Goal: Task Accomplishment & Management: Manage account settings

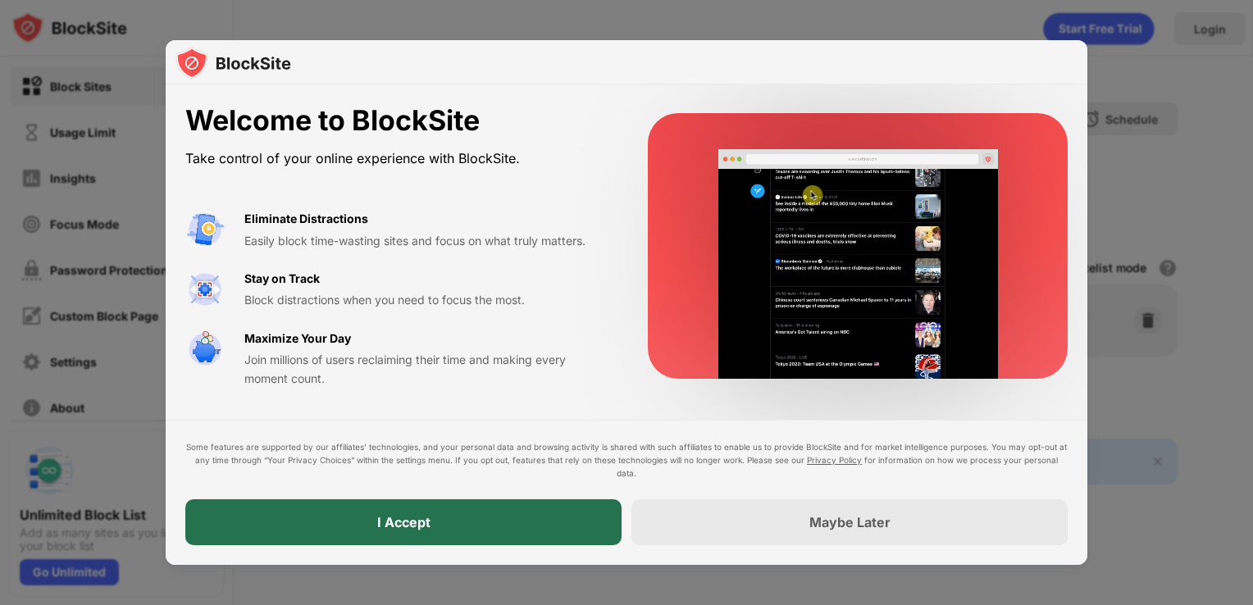
click at [401, 530] on div "I Accept" at bounding box center [403, 522] width 53 height 16
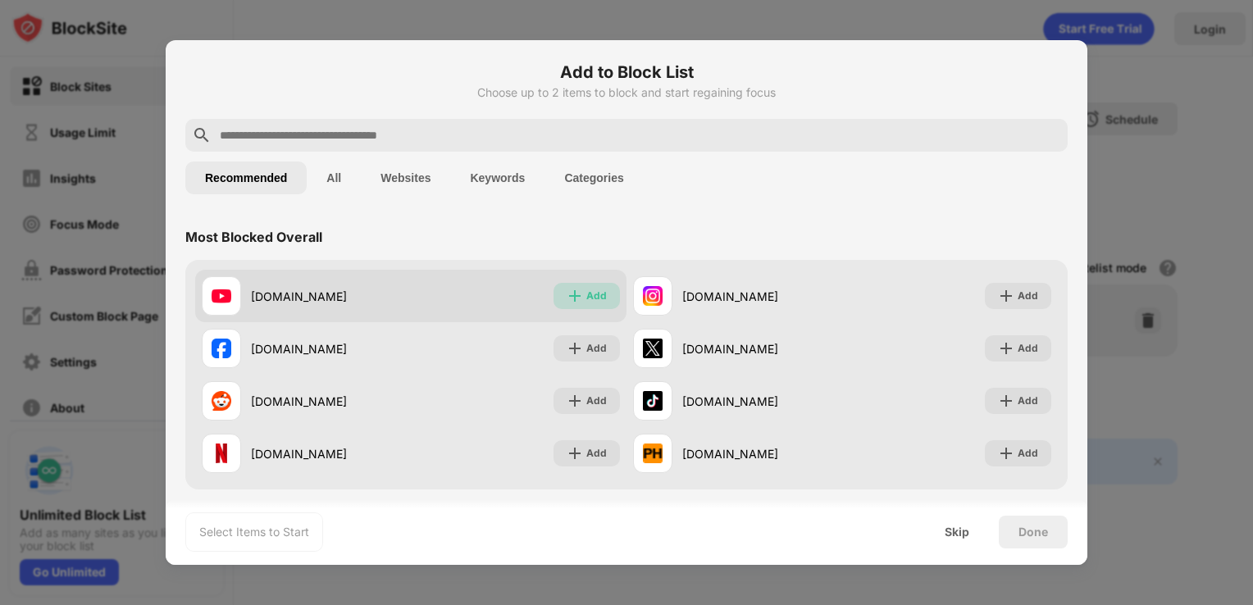
click at [567, 297] on img at bounding box center [575, 296] width 16 height 16
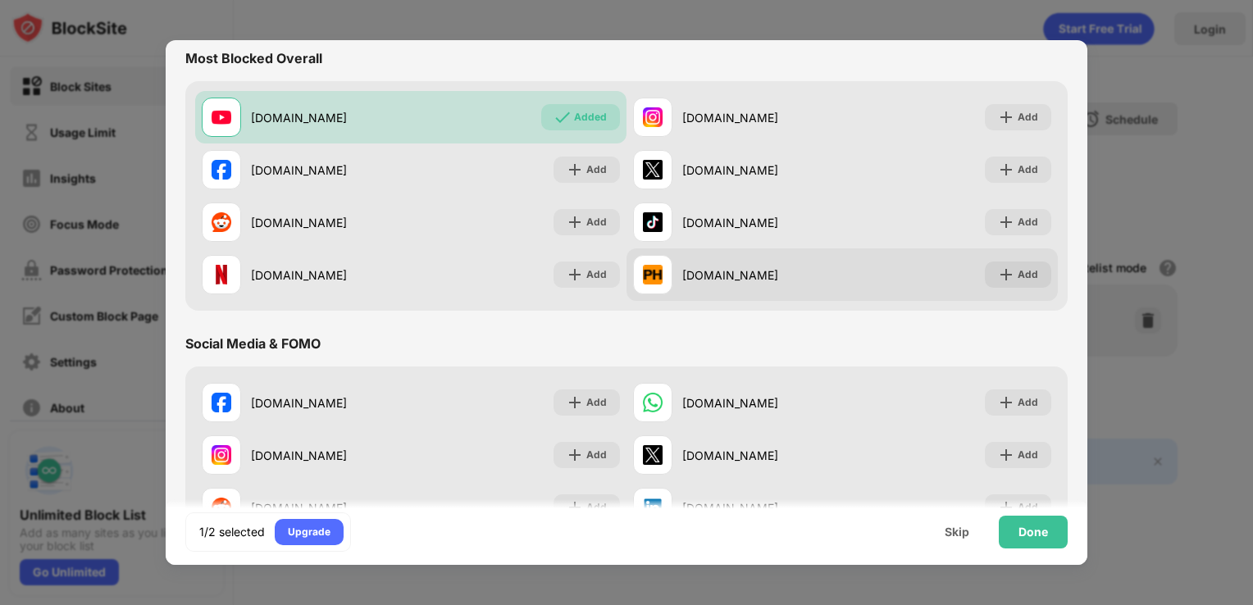
scroll to position [177, 0]
click at [1007, 264] on div "Add" at bounding box center [1018, 276] width 66 height 26
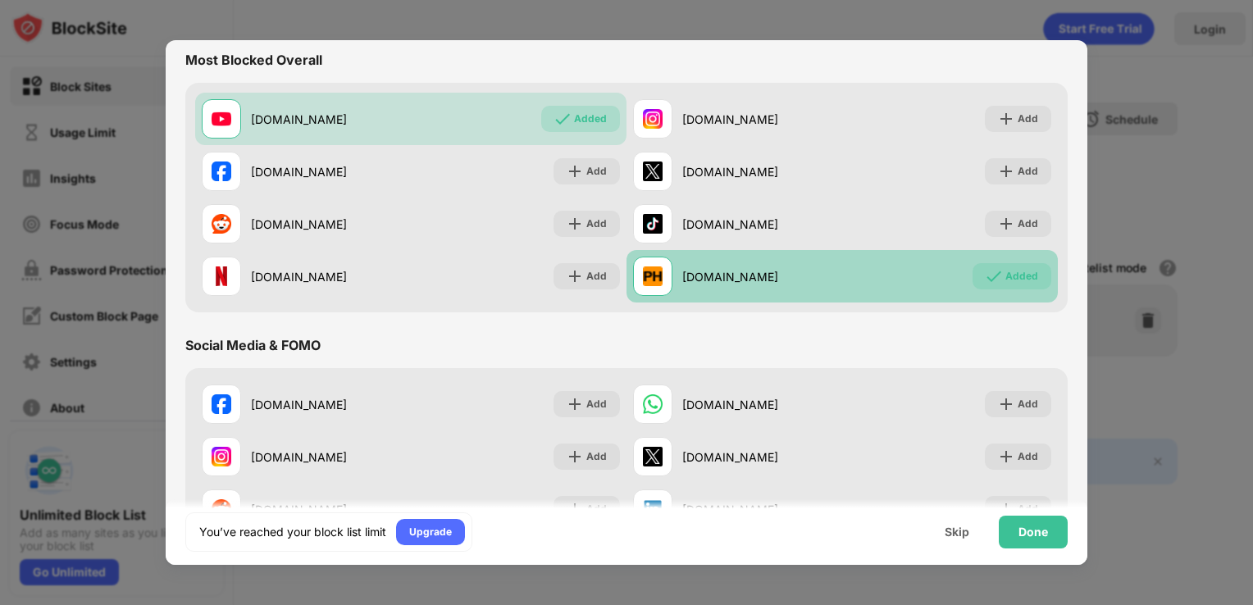
scroll to position [138, 0]
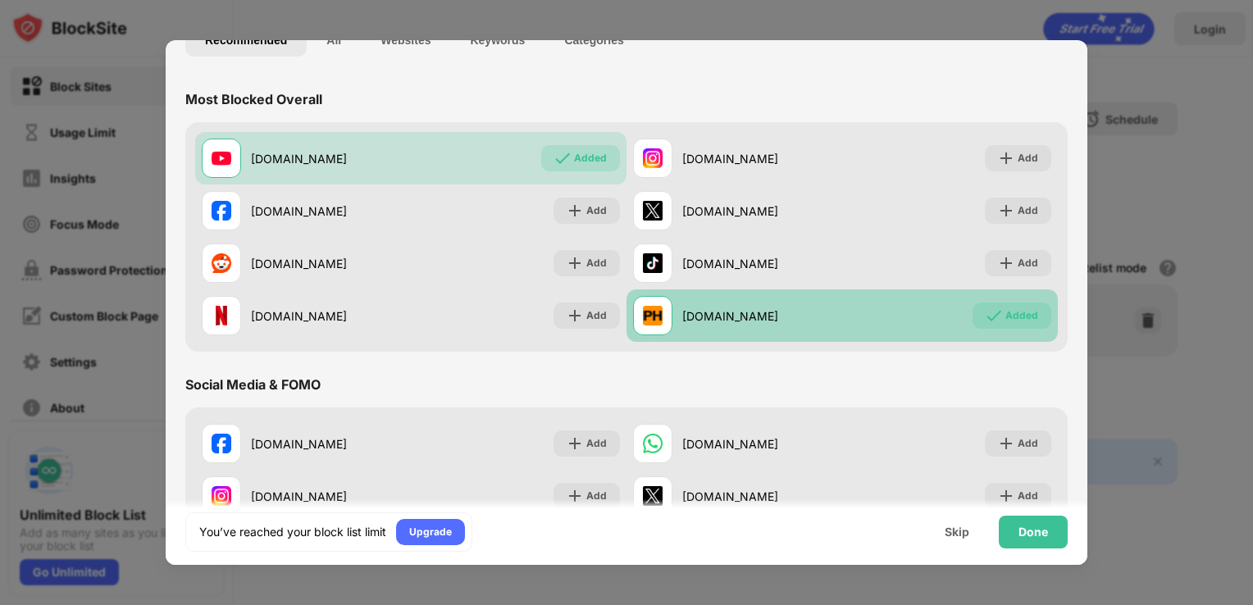
click at [1002, 330] on div "[DOMAIN_NAME] Added" at bounding box center [841, 315] width 431 height 52
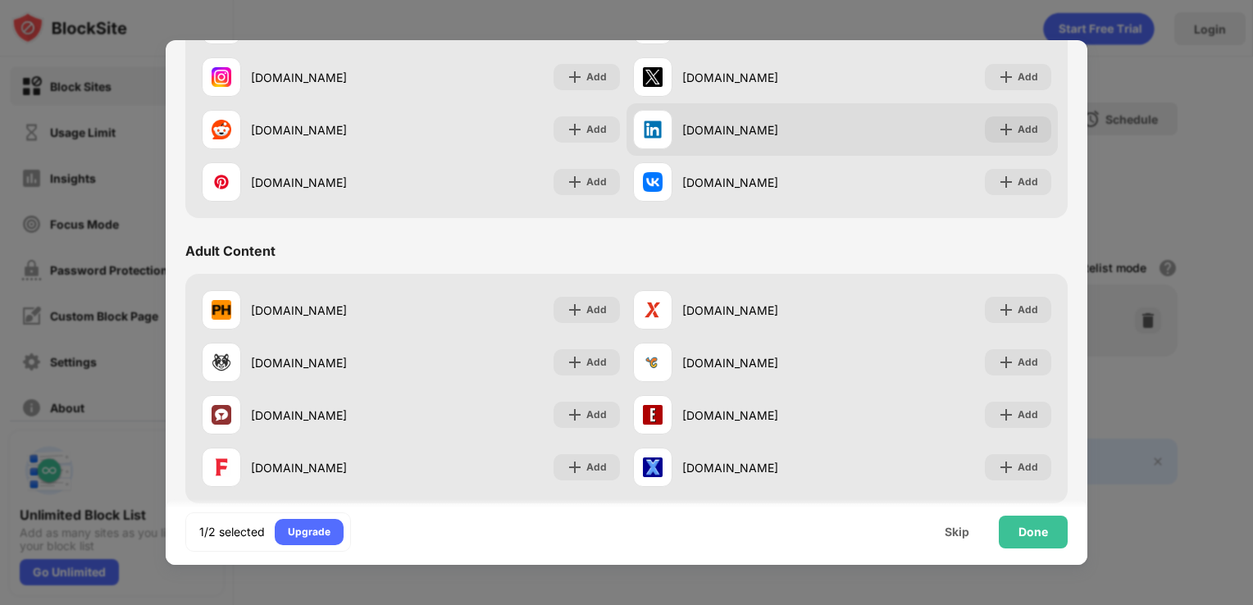
scroll to position [558, 0]
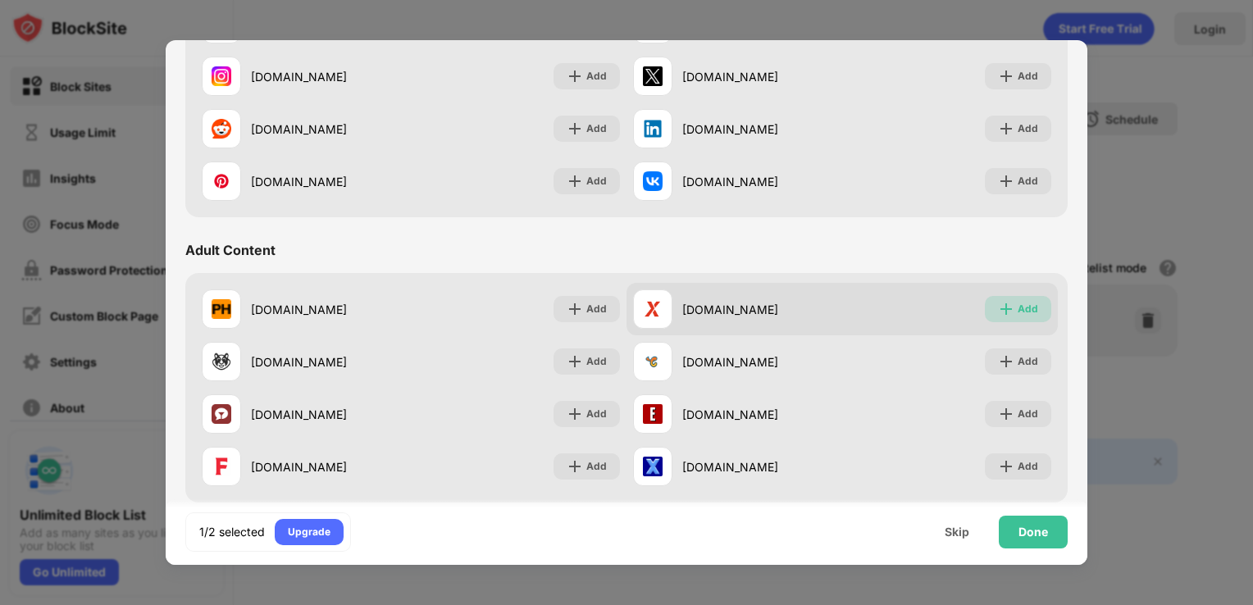
click at [998, 307] on img at bounding box center [1006, 309] width 16 height 16
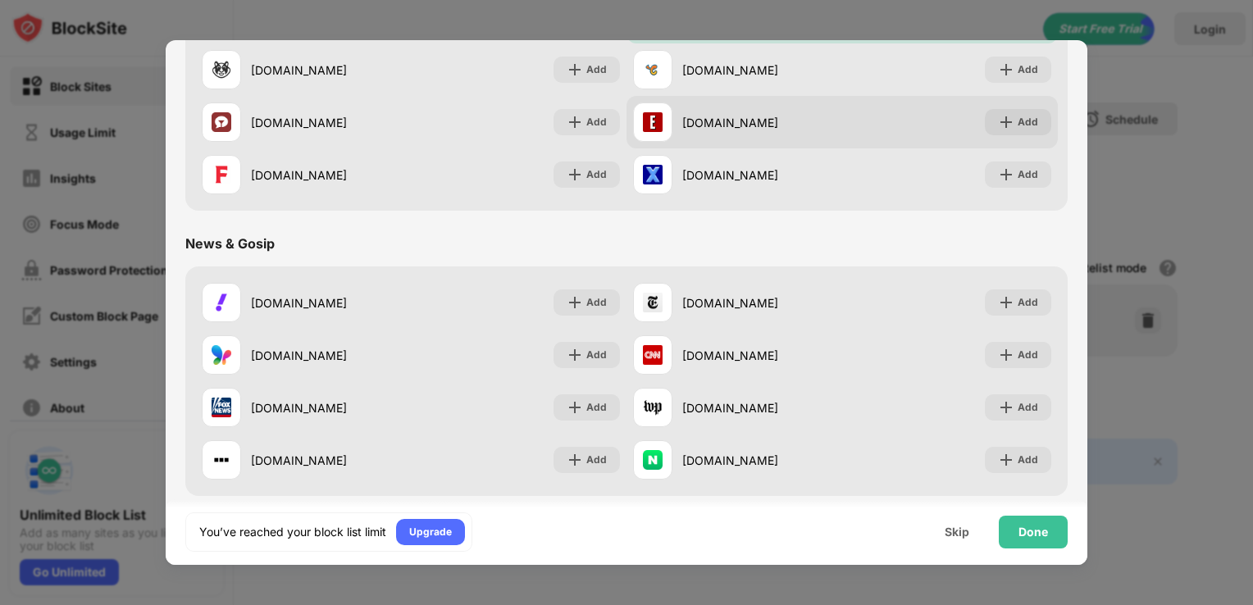
scroll to position [852, 0]
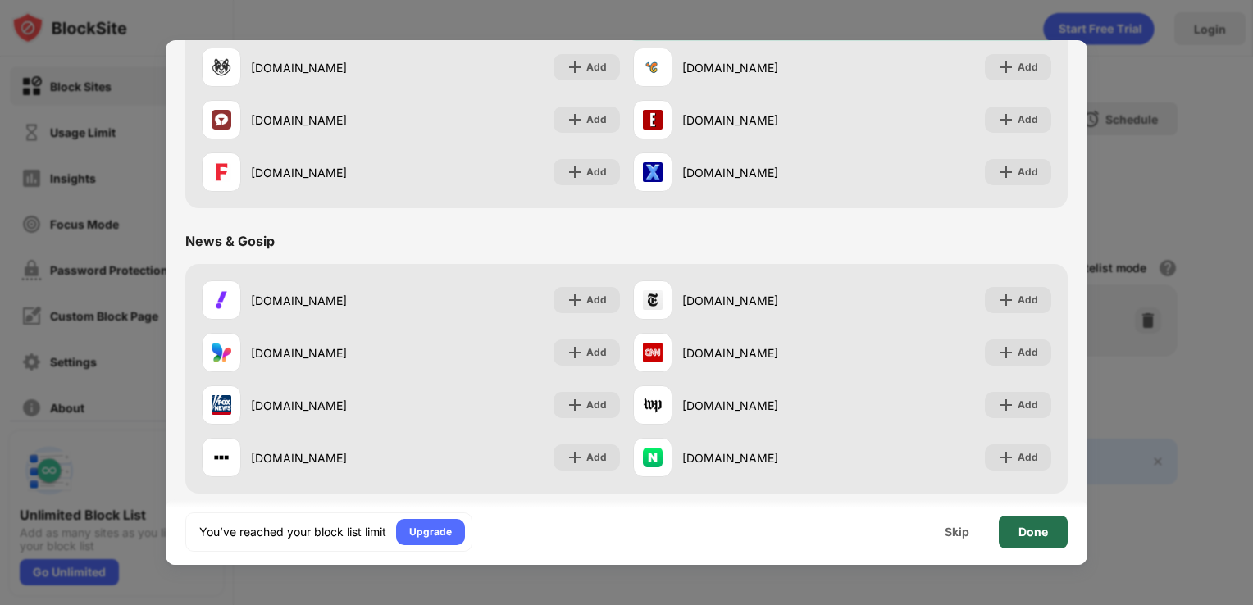
click at [1023, 529] on div "Done" at bounding box center [1033, 532] width 30 height 13
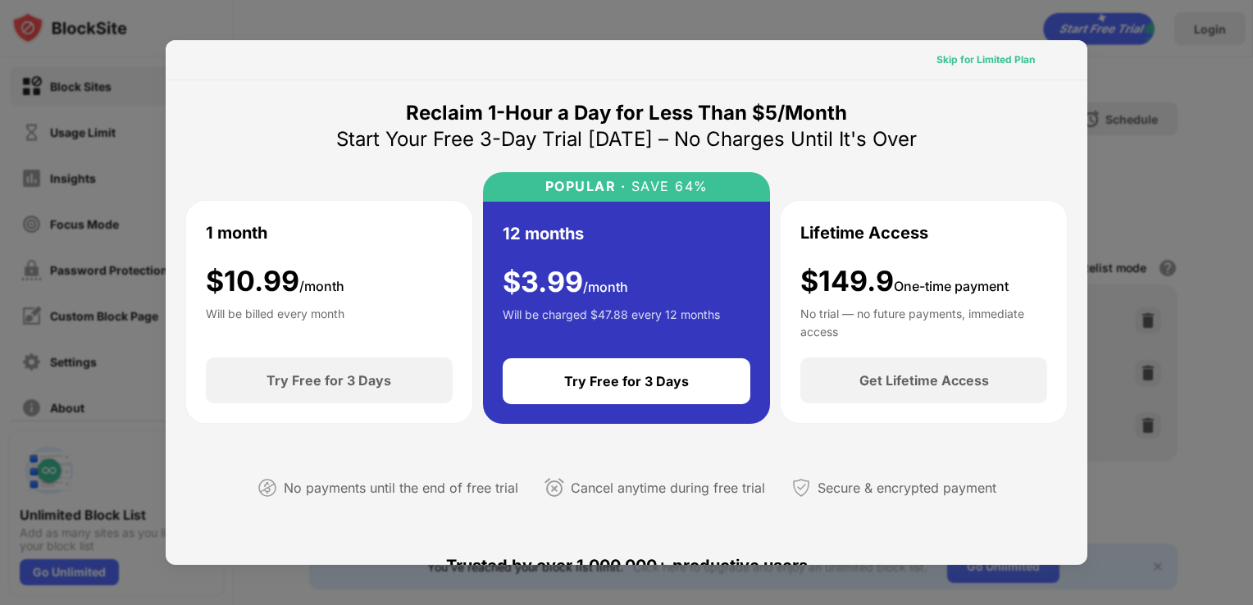
click at [954, 61] on div "Skip for Limited Plan" at bounding box center [985, 60] width 98 height 16
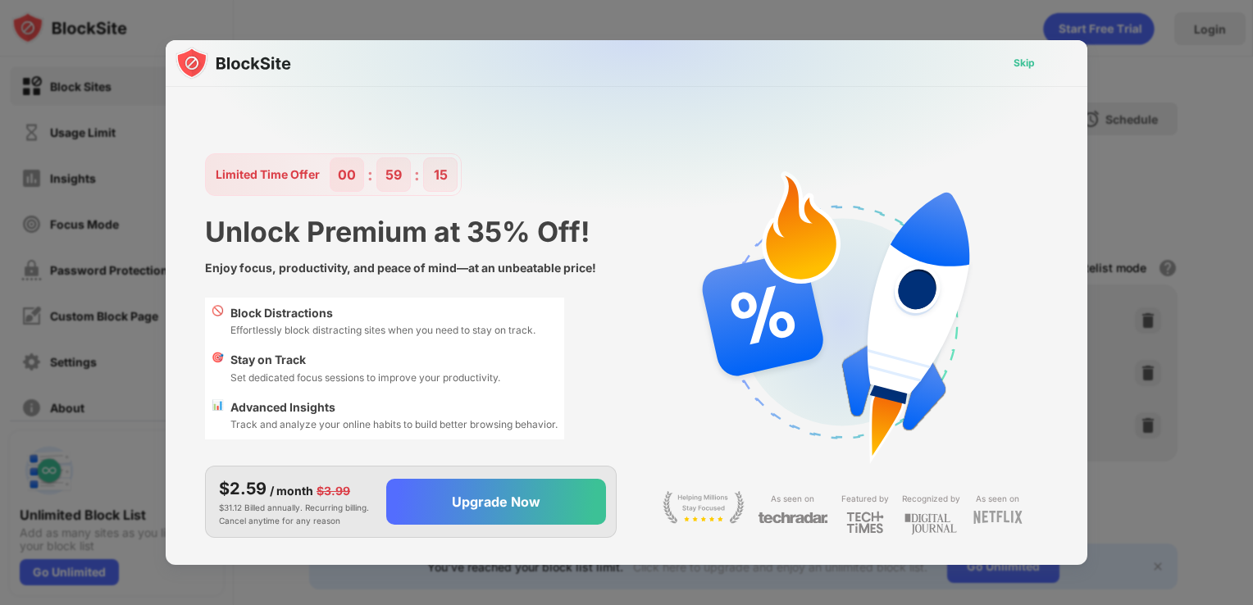
click at [1022, 66] on div "Skip" at bounding box center [1023, 63] width 21 height 16
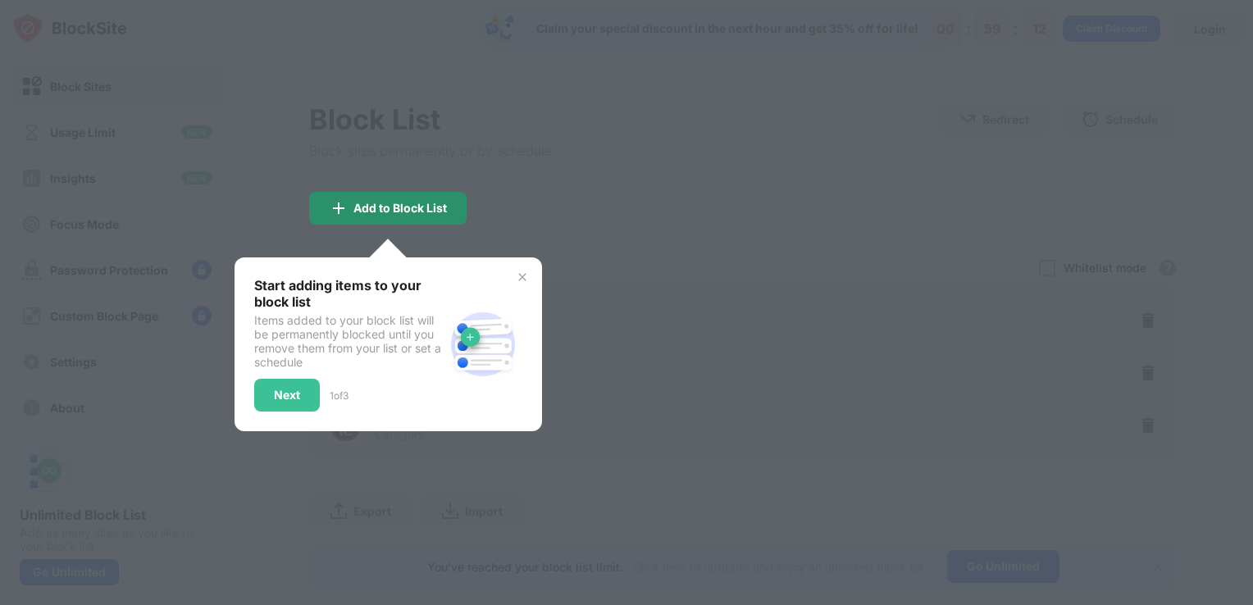
click at [382, 197] on div "Add to Block List" at bounding box center [387, 208] width 157 height 33
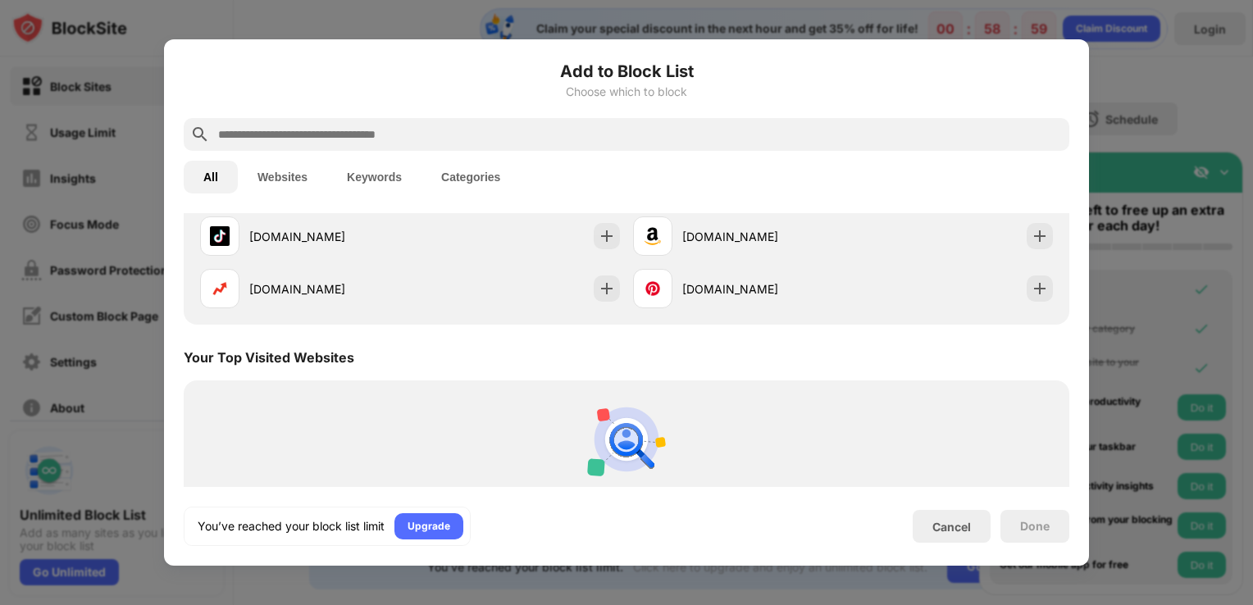
scroll to position [449, 0]
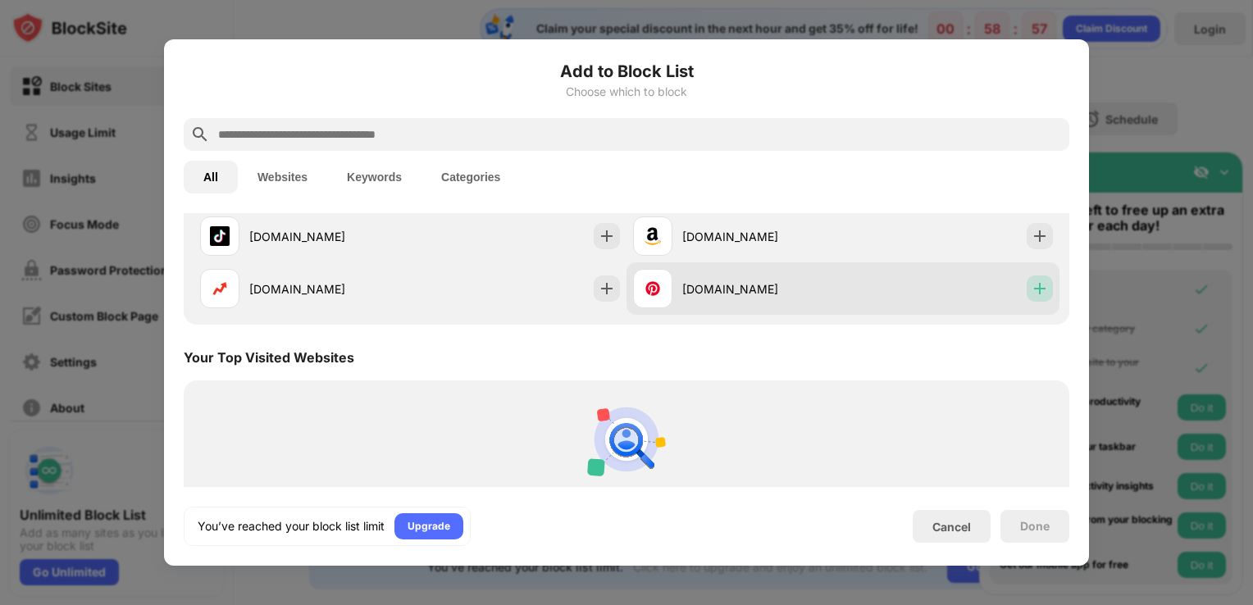
click at [1031, 283] on img at bounding box center [1039, 288] width 16 height 16
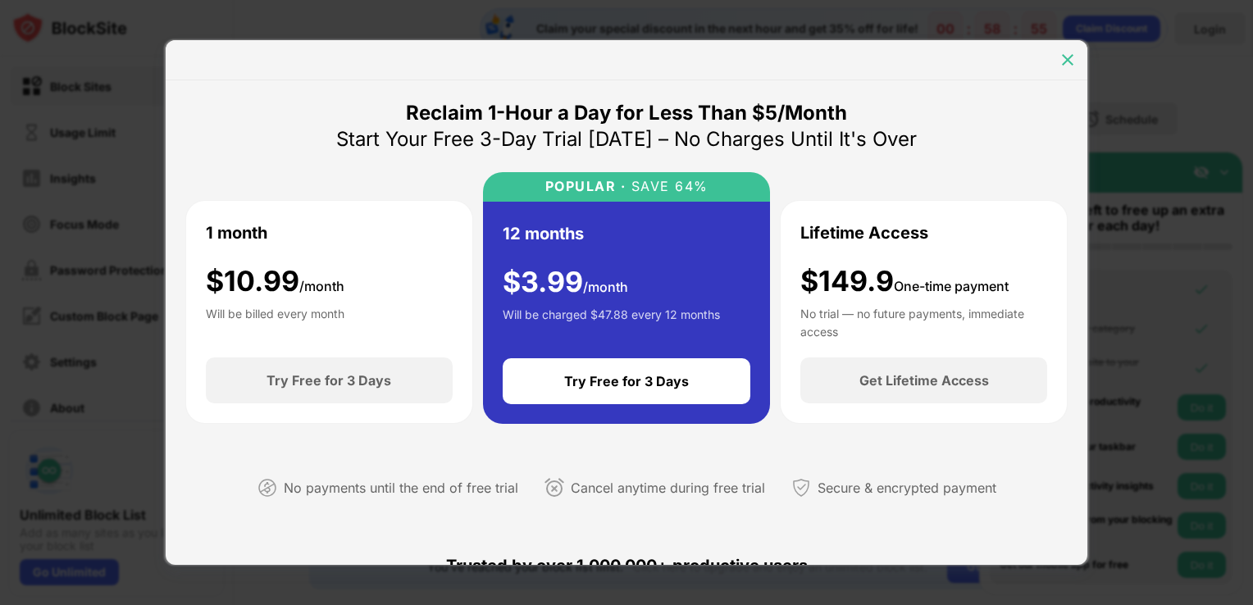
click at [1067, 59] on img at bounding box center [1067, 60] width 16 height 16
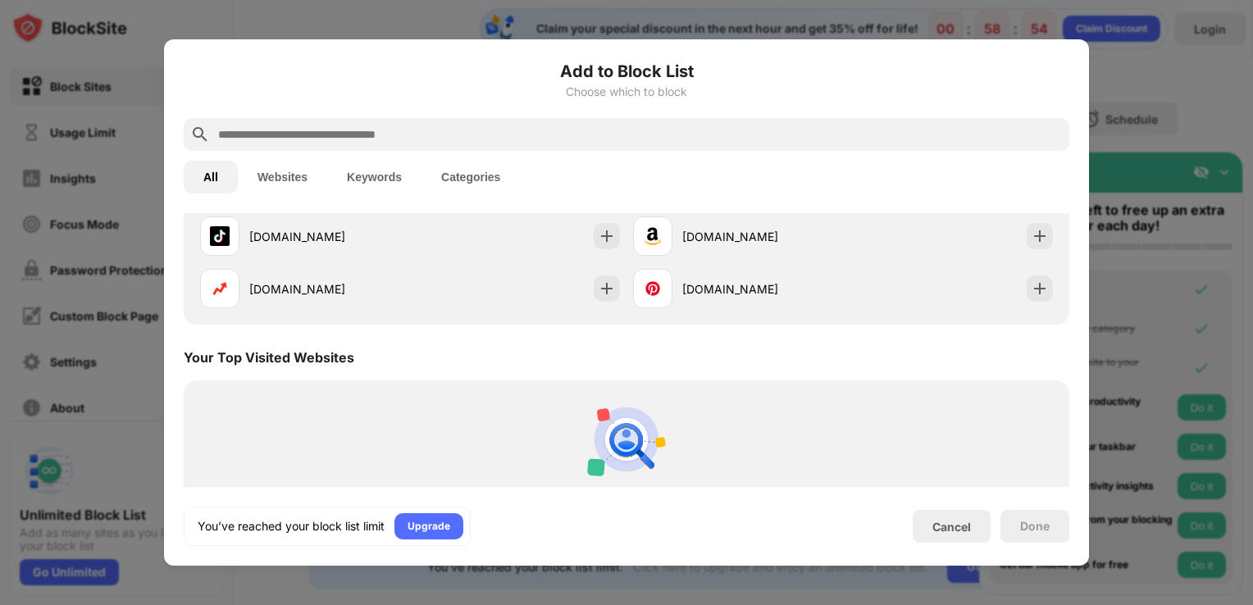
click at [1105, 299] on div at bounding box center [626, 302] width 1253 height 605
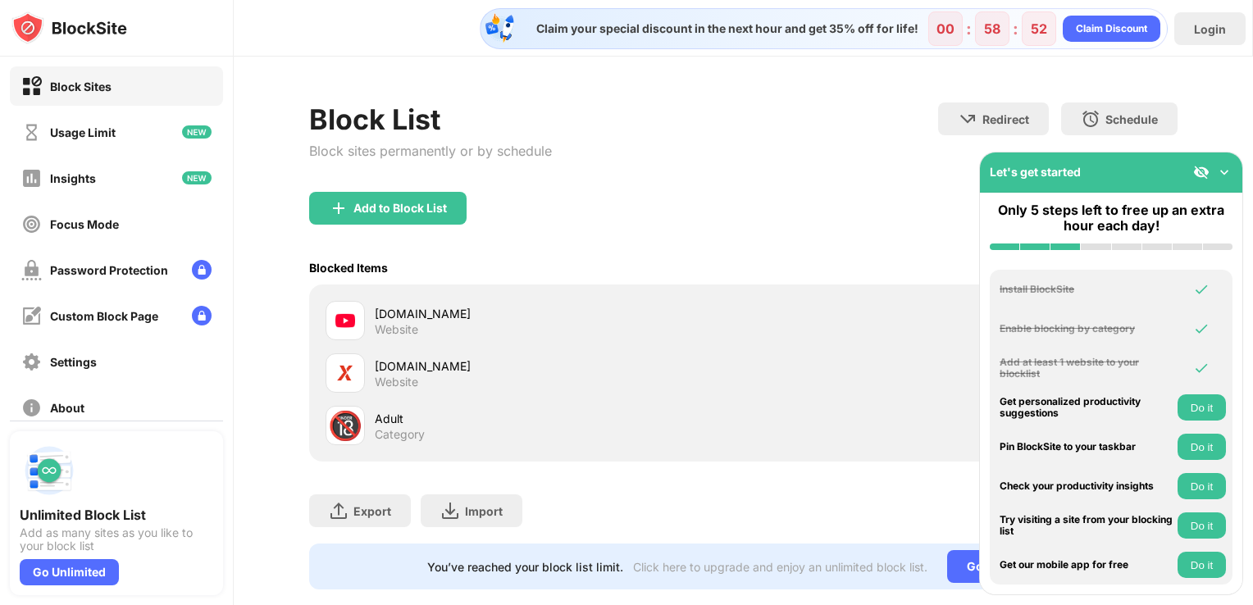
scroll to position [0, 12]
click at [1227, 166] on img at bounding box center [1224, 172] width 16 height 16
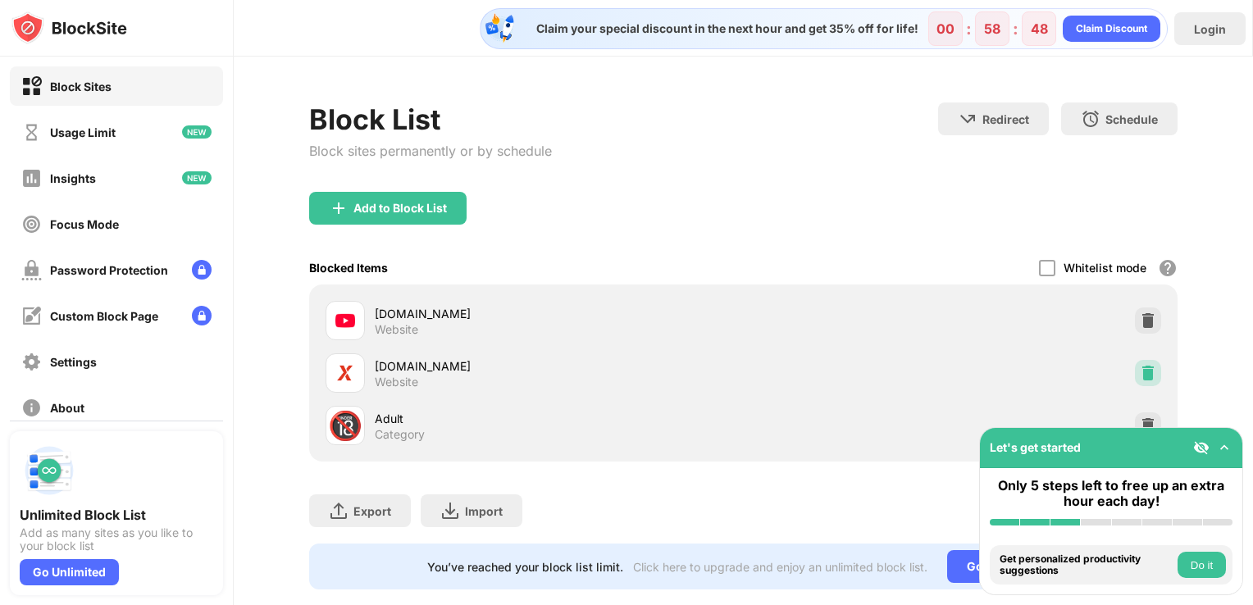
click at [1140, 366] on img at bounding box center [1148, 373] width 16 height 16
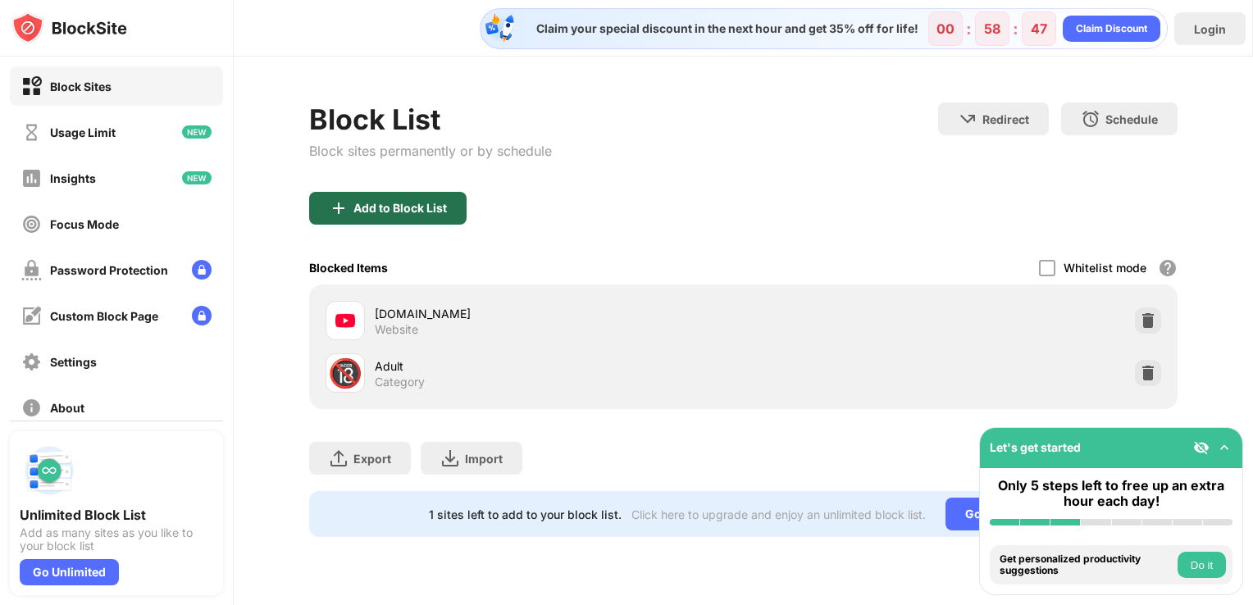
click at [372, 212] on div "Add to Block List" at bounding box center [399, 208] width 93 height 13
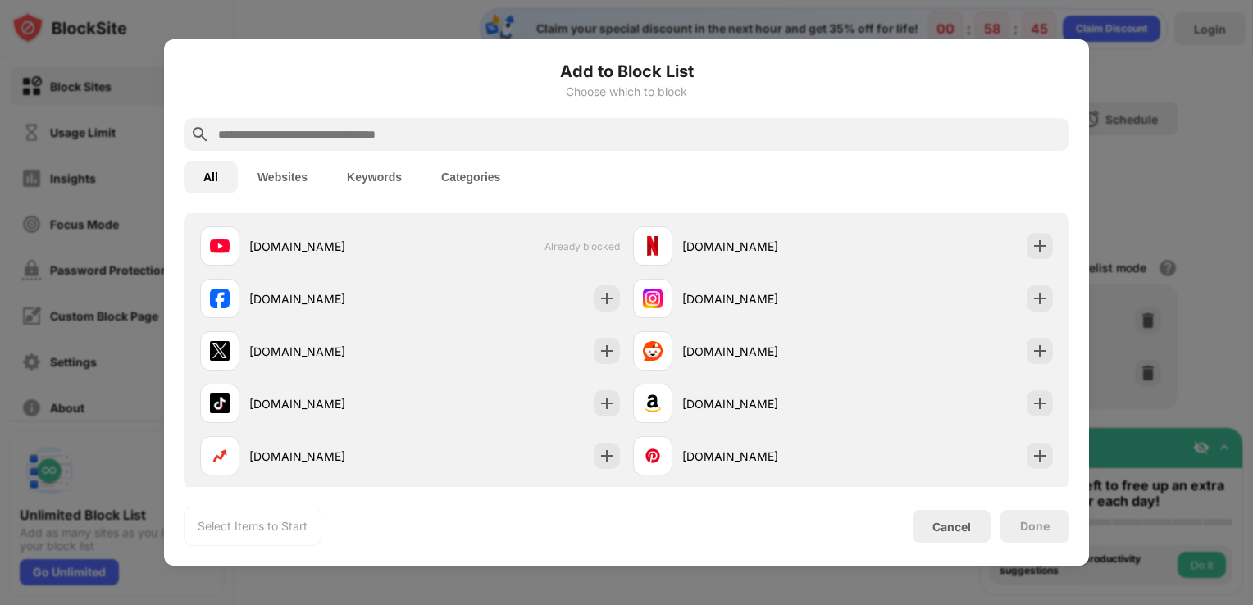
scroll to position [275, 0]
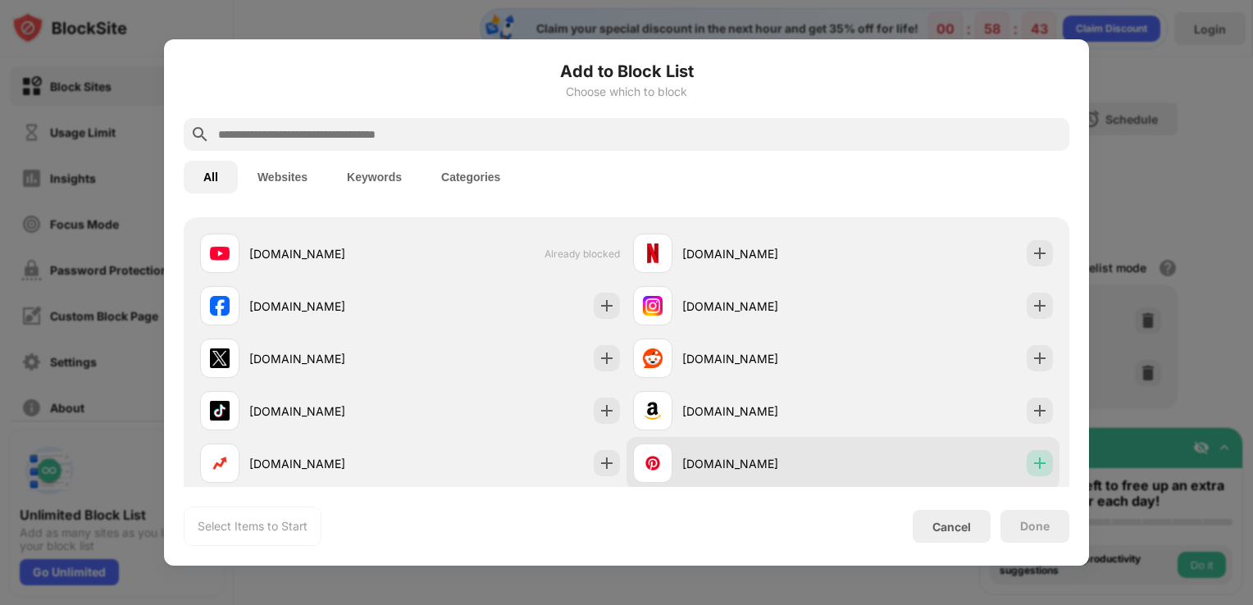
click at [1031, 468] on img at bounding box center [1039, 463] width 16 height 16
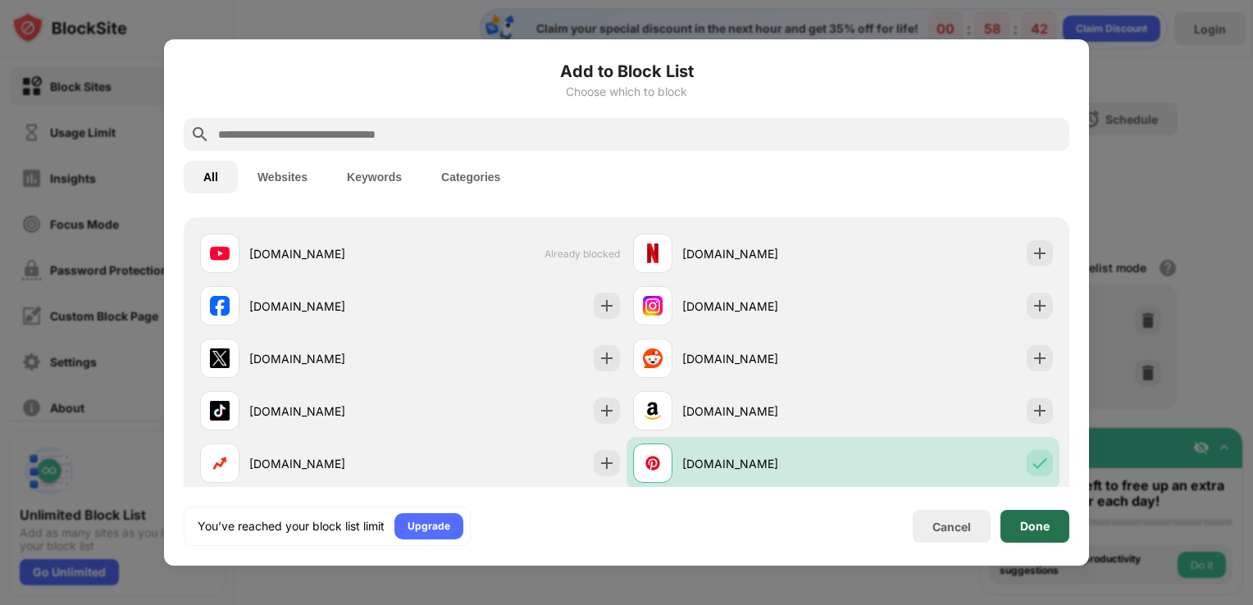
click at [1040, 529] on div "Done" at bounding box center [1035, 526] width 30 height 13
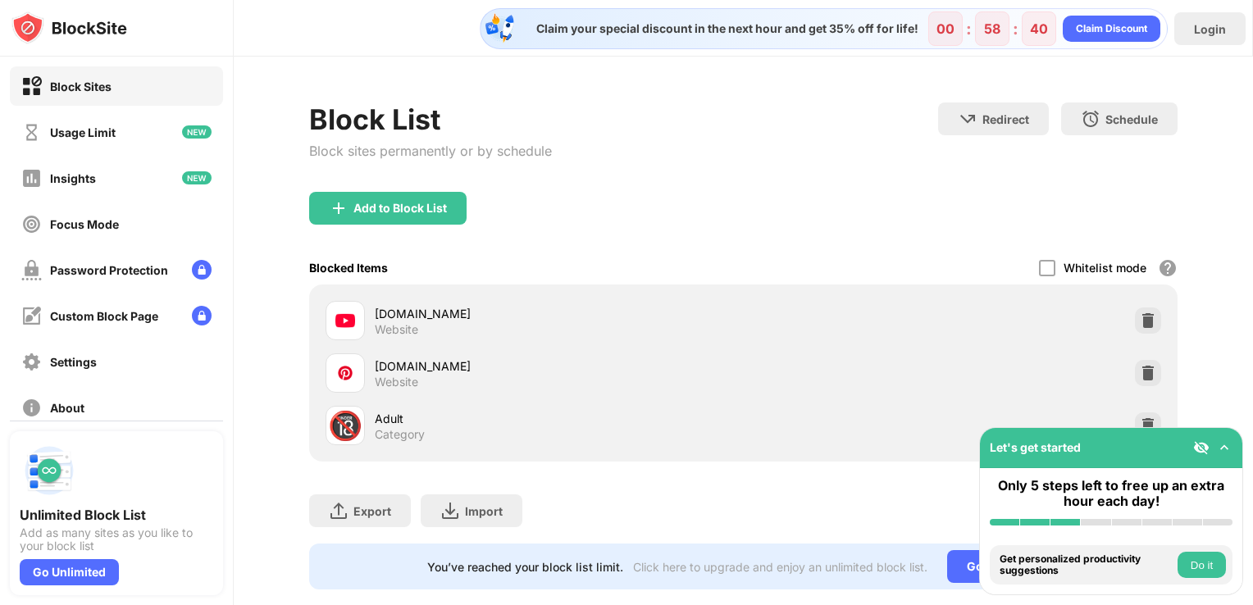
click at [1222, 449] on img at bounding box center [1224, 447] width 16 height 16
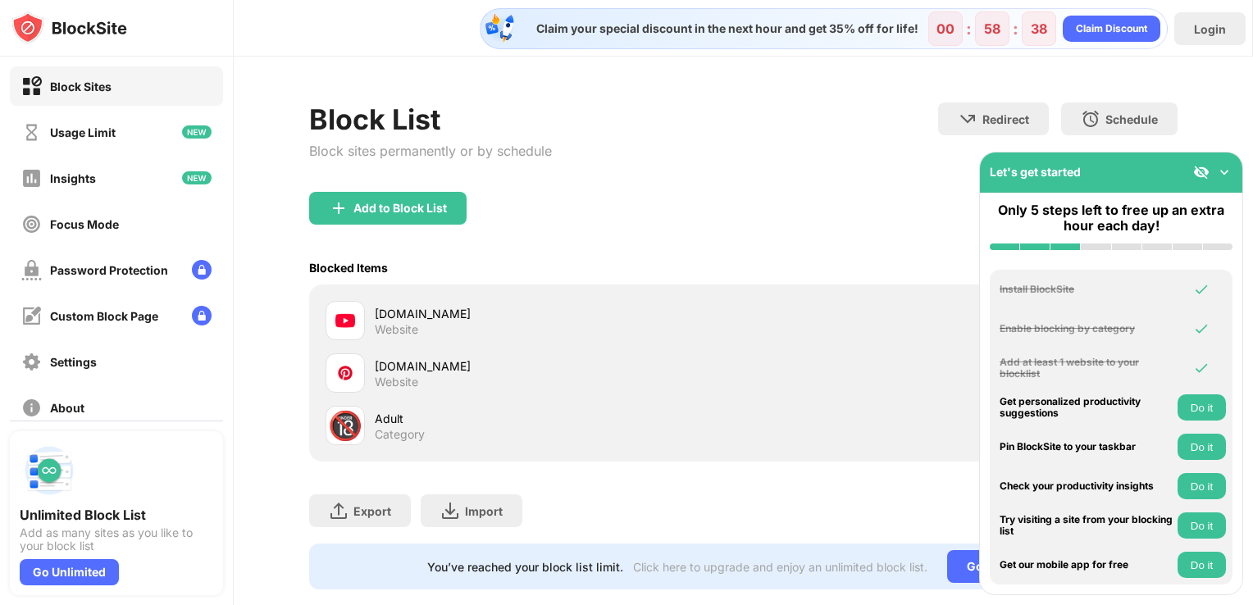
scroll to position [41, 0]
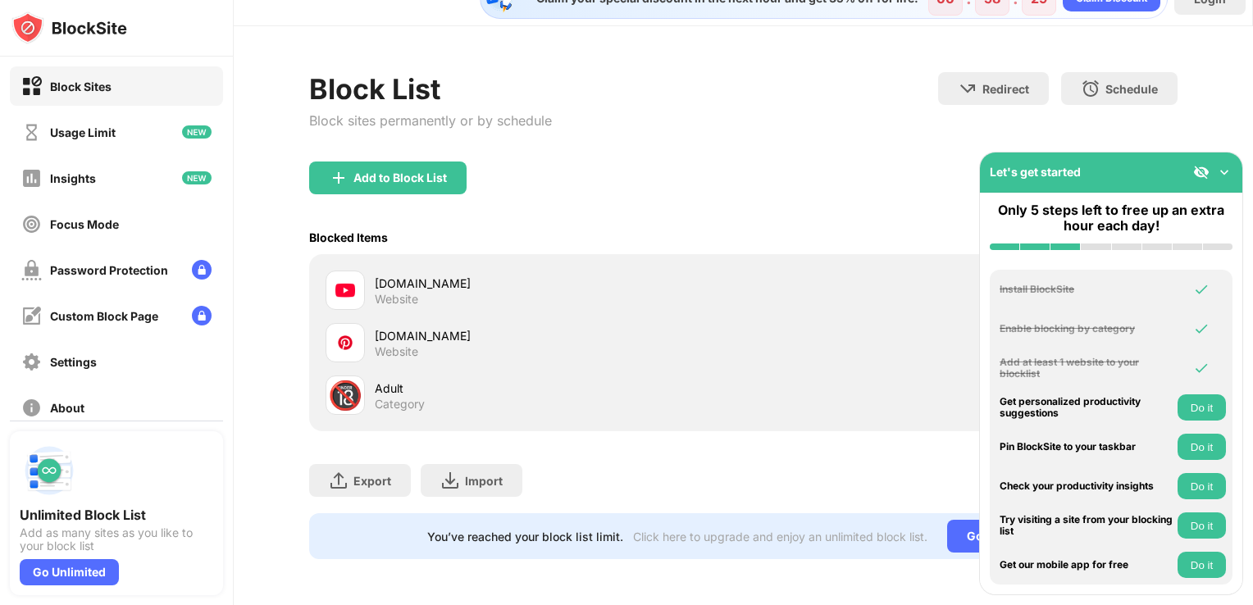
click at [1230, 169] on img at bounding box center [1224, 172] width 16 height 16
